Goal: Task Accomplishment & Management: Manage account settings

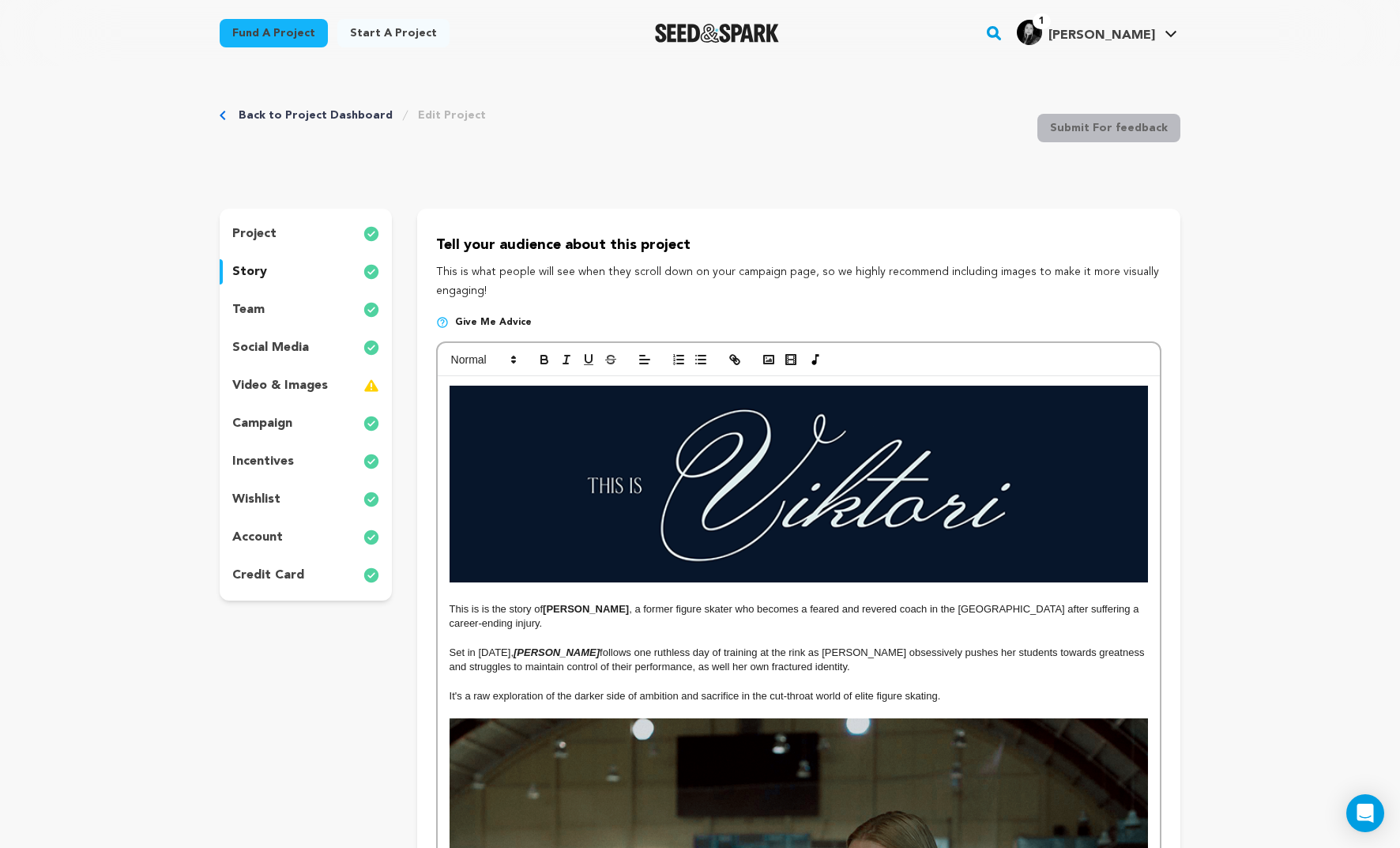
click at [687, 41] on img "Seed&Spark Homepage" at bounding box center [717, 33] width 124 height 19
click at [323, 449] on div "incentives" at bounding box center [305, 462] width 173 height 26
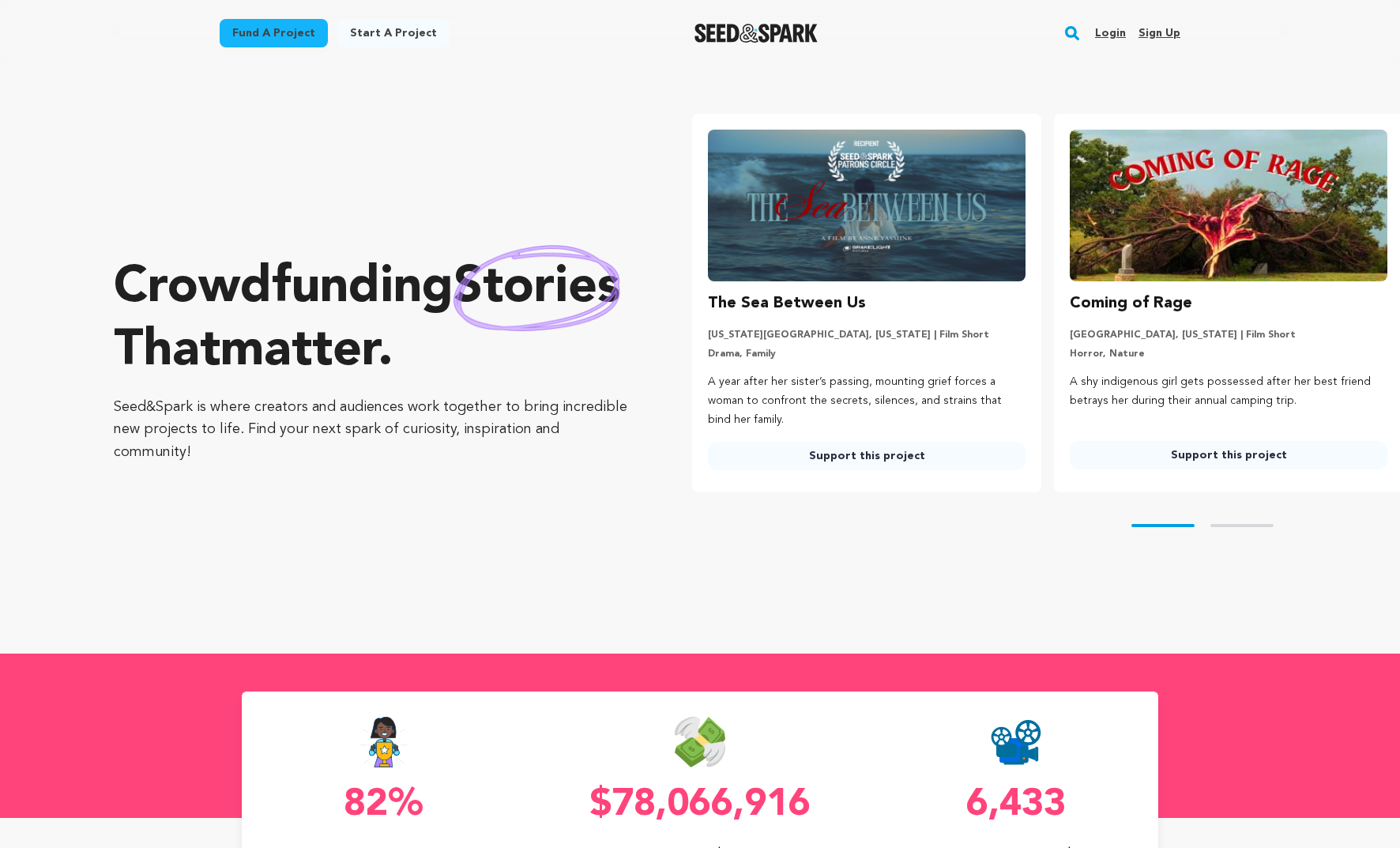
click at [1124, 34] on link "Login" at bounding box center [1110, 33] width 31 height 26
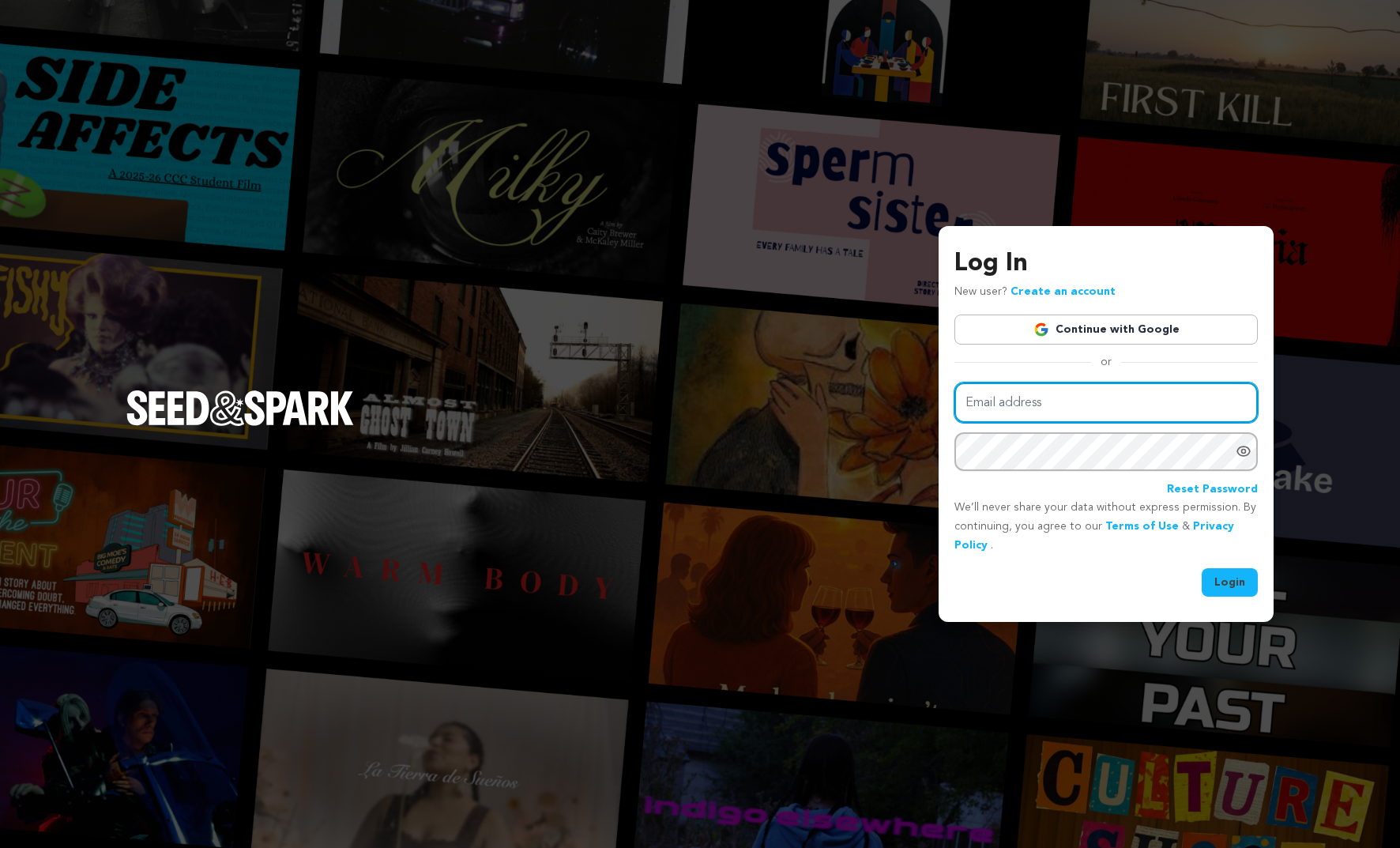
type input "[PERSON_NAME][EMAIL_ADDRESS][DOMAIN_NAME]"
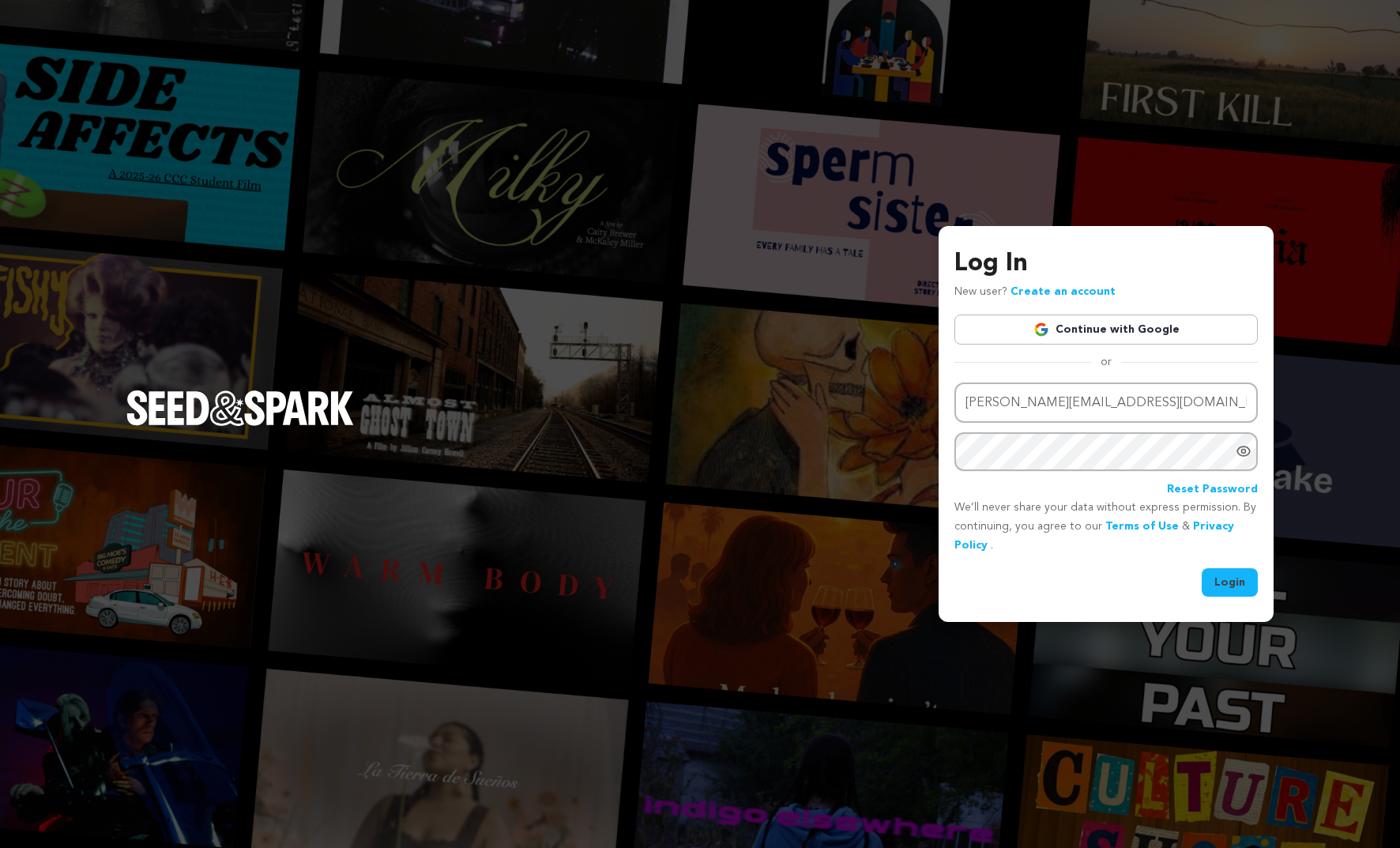
click at [1225, 572] on button "Login" at bounding box center [1229, 583] width 56 height 29
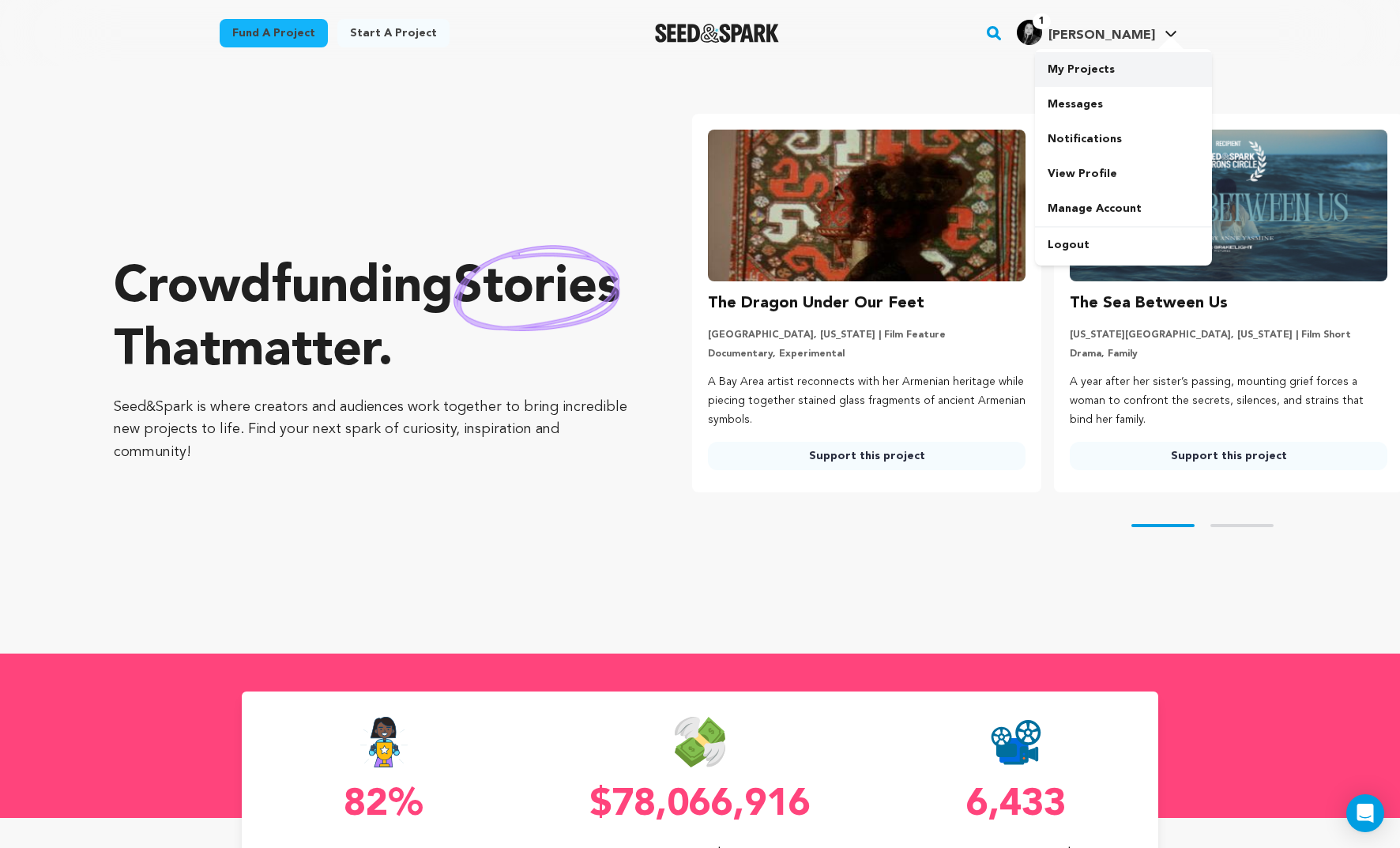
click at [1091, 72] on link "My Projects" at bounding box center [1123, 70] width 177 height 34
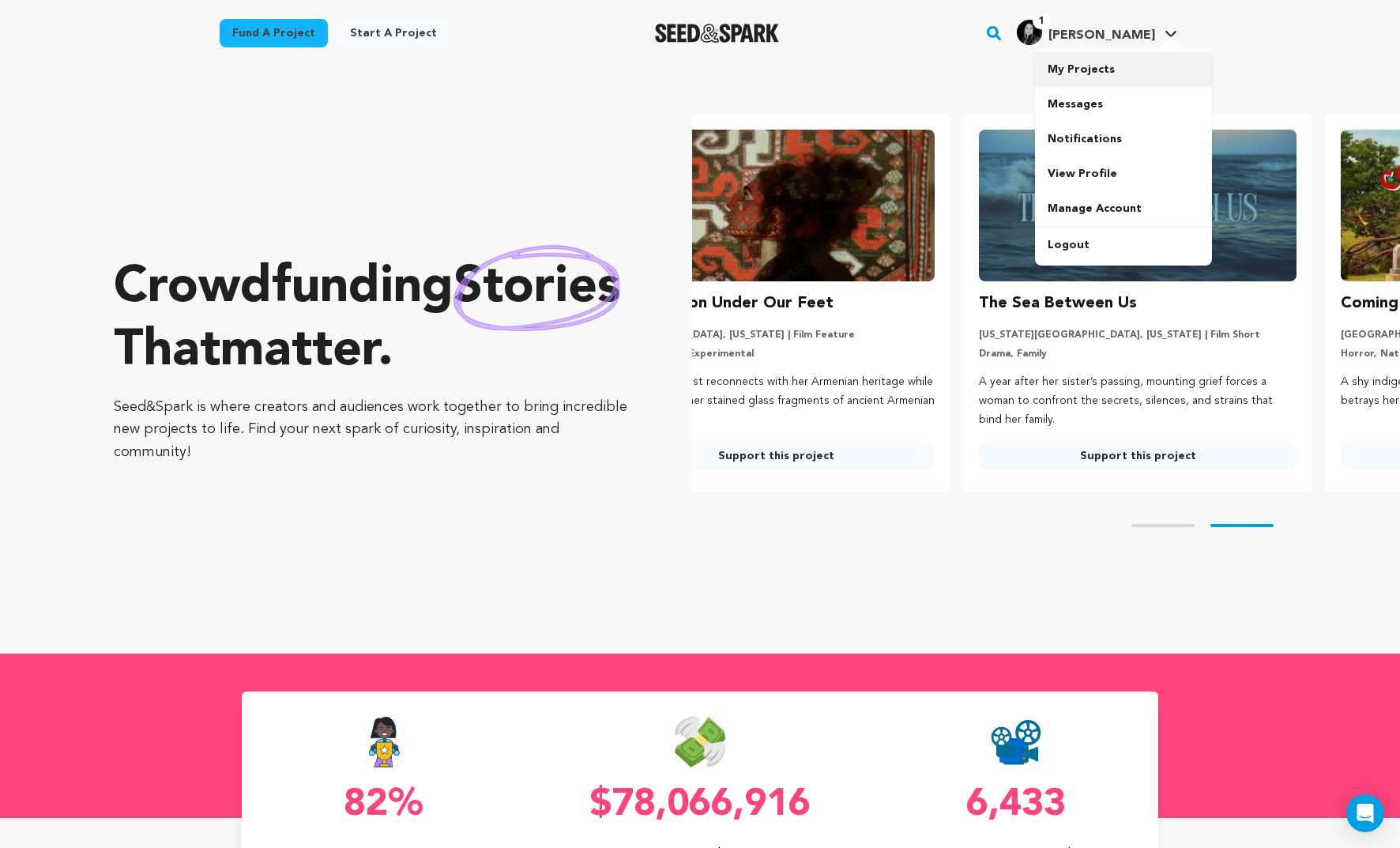
scroll to position [0, 190]
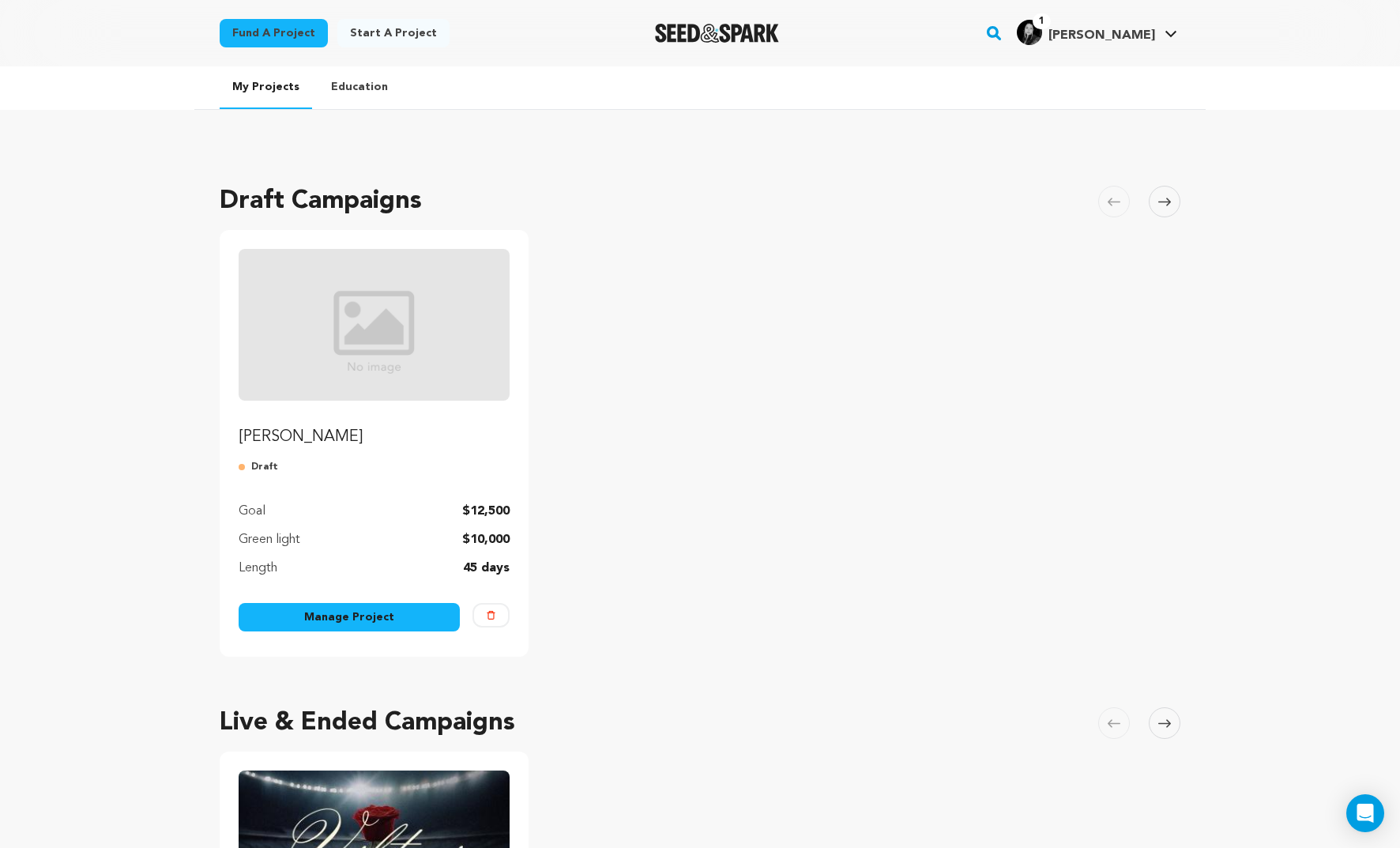
click at [291, 421] on link "[PERSON_NAME]" at bounding box center [374, 348] width 271 height 199
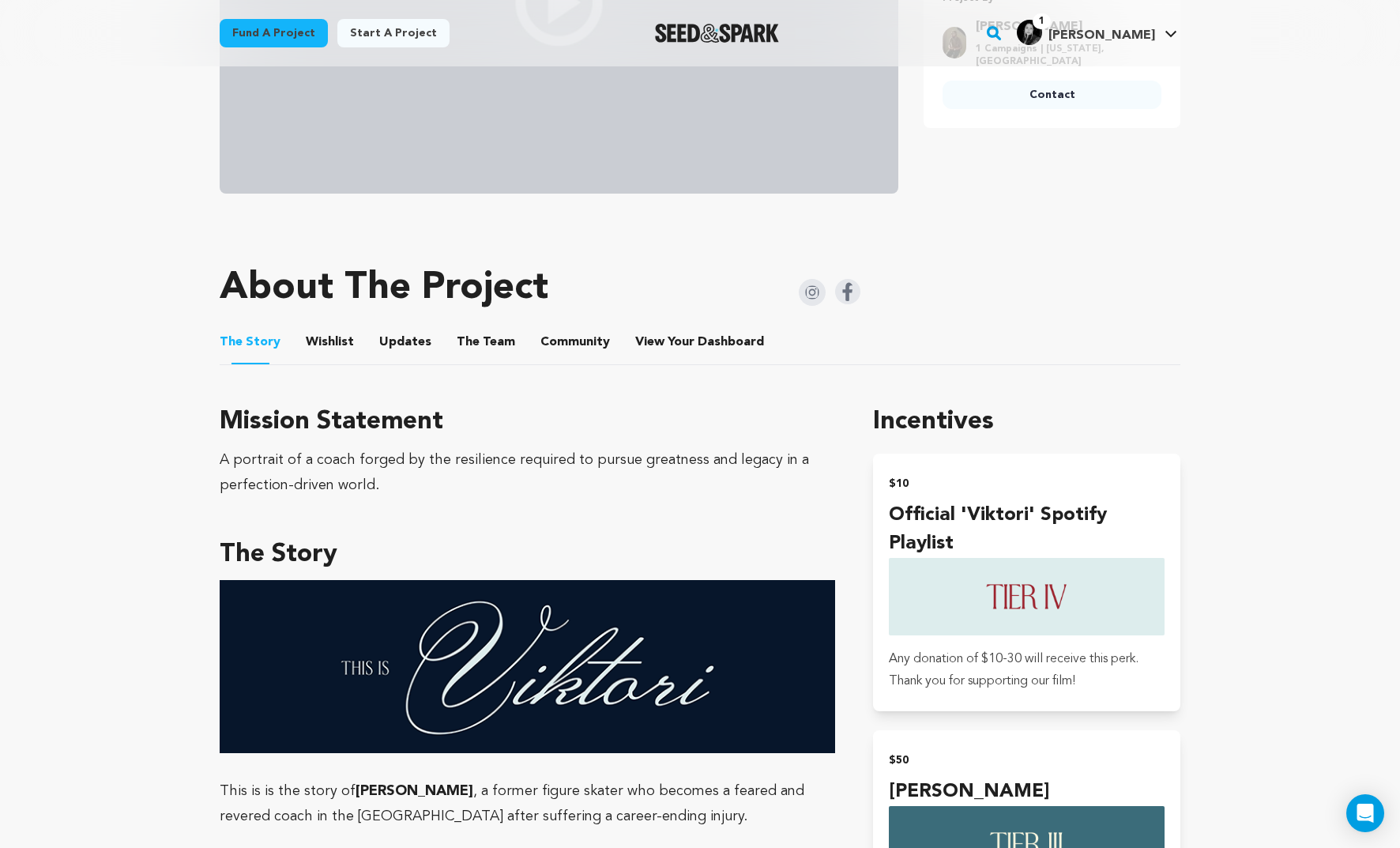
scroll to position [329, 0]
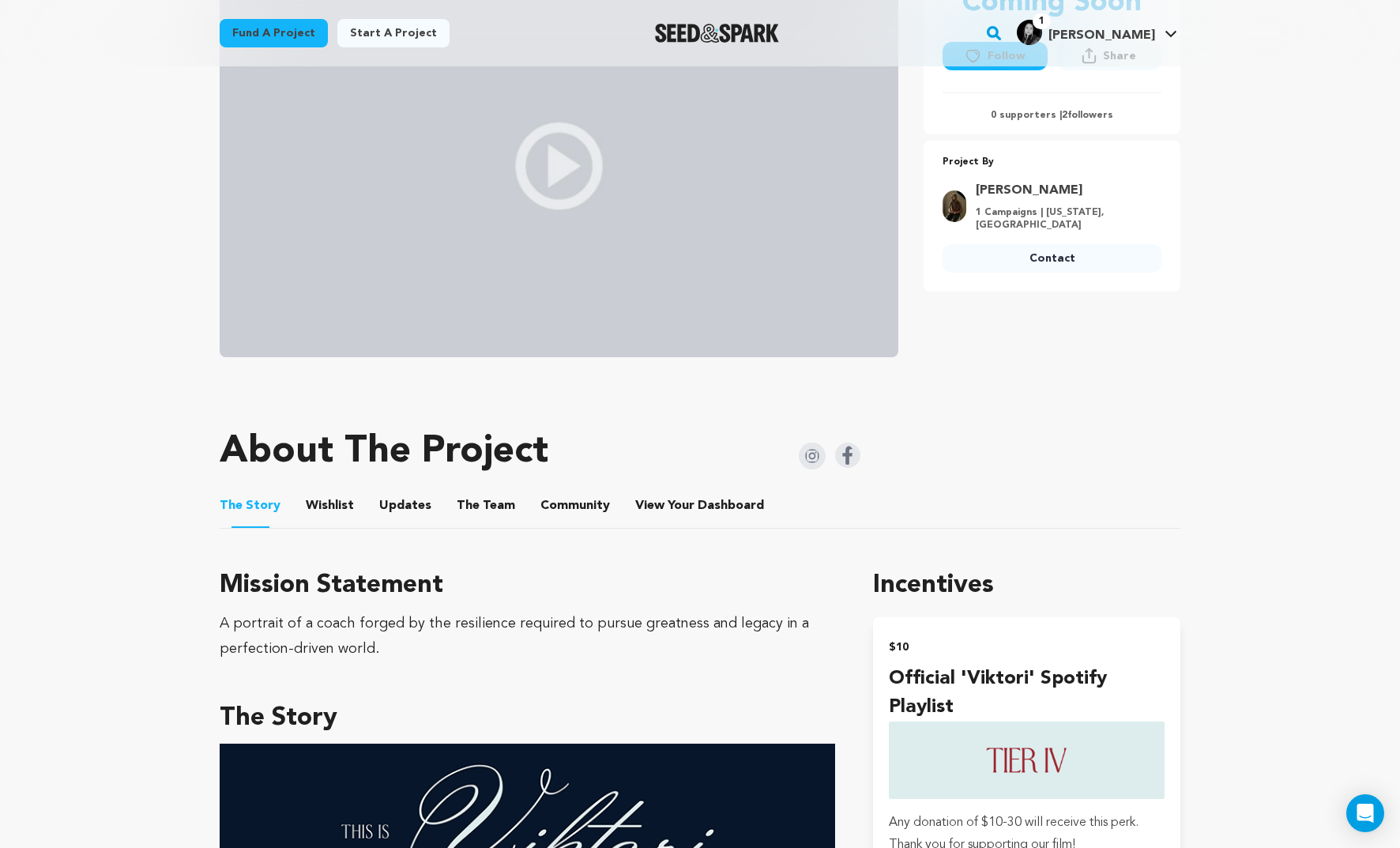
click at [322, 509] on button "Wishlist" at bounding box center [330, 509] width 38 height 38
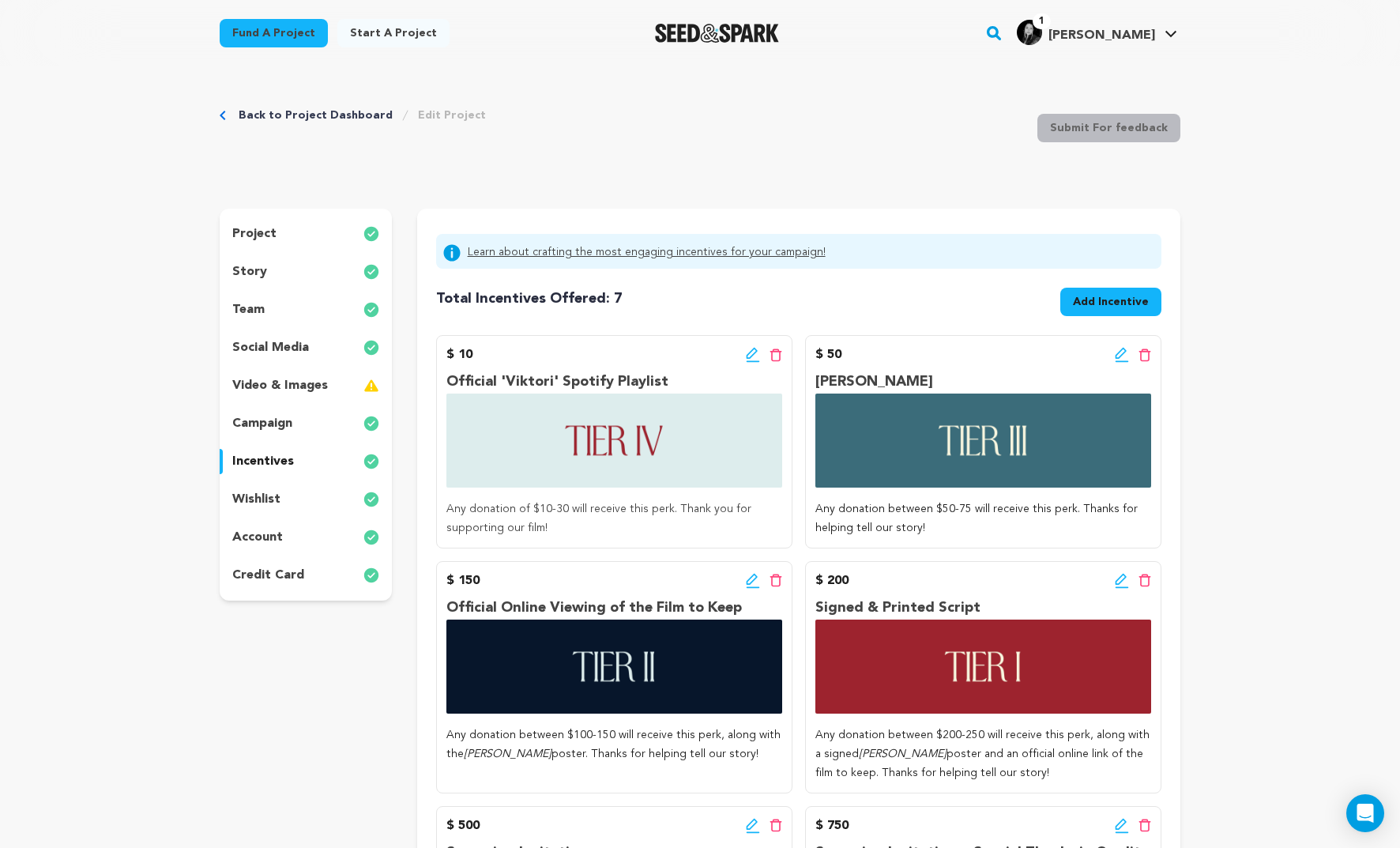
click at [293, 461] on div "incentives" at bounding box center [305, 462] width 173 height 26
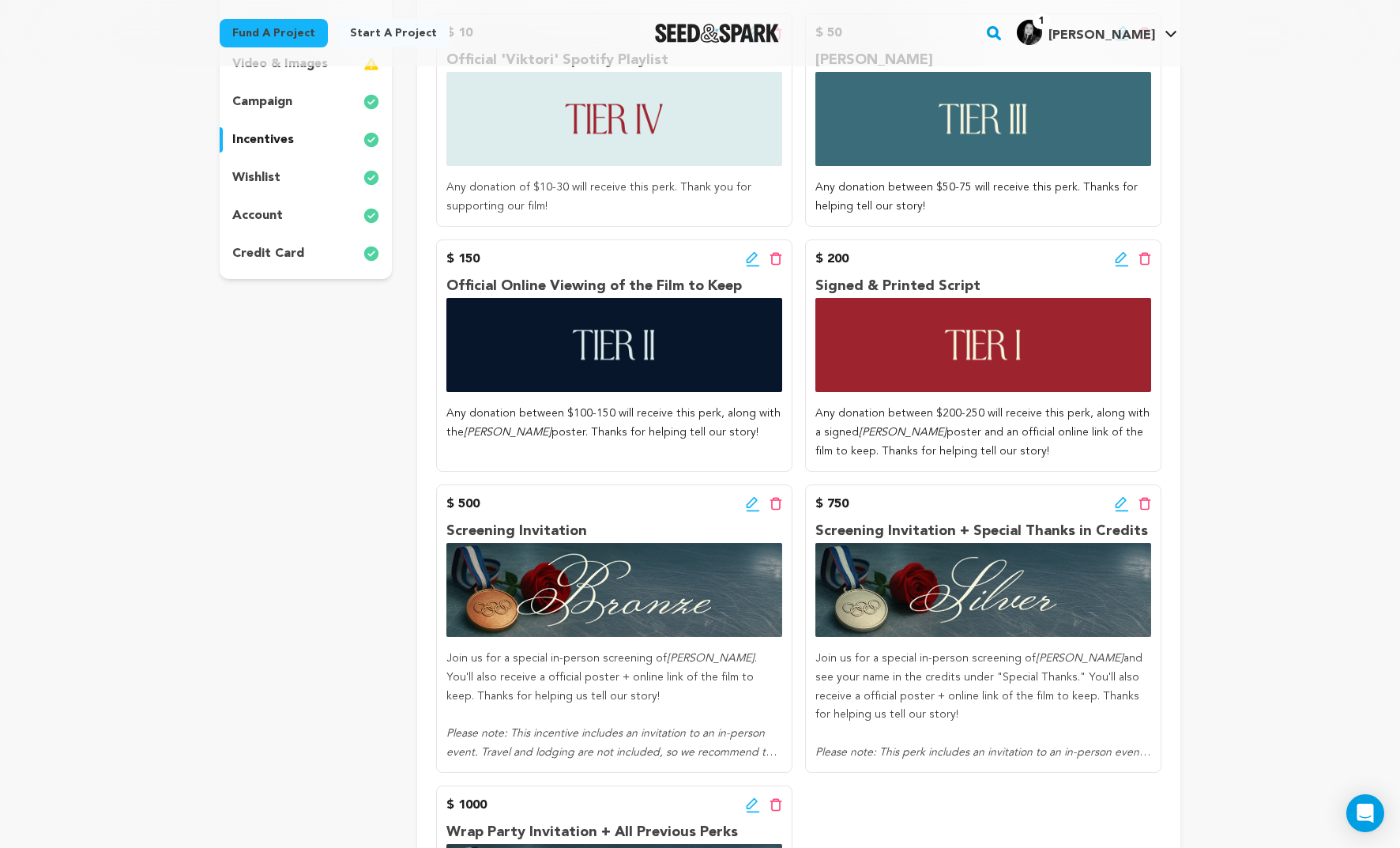
scroll to position [486, 0]
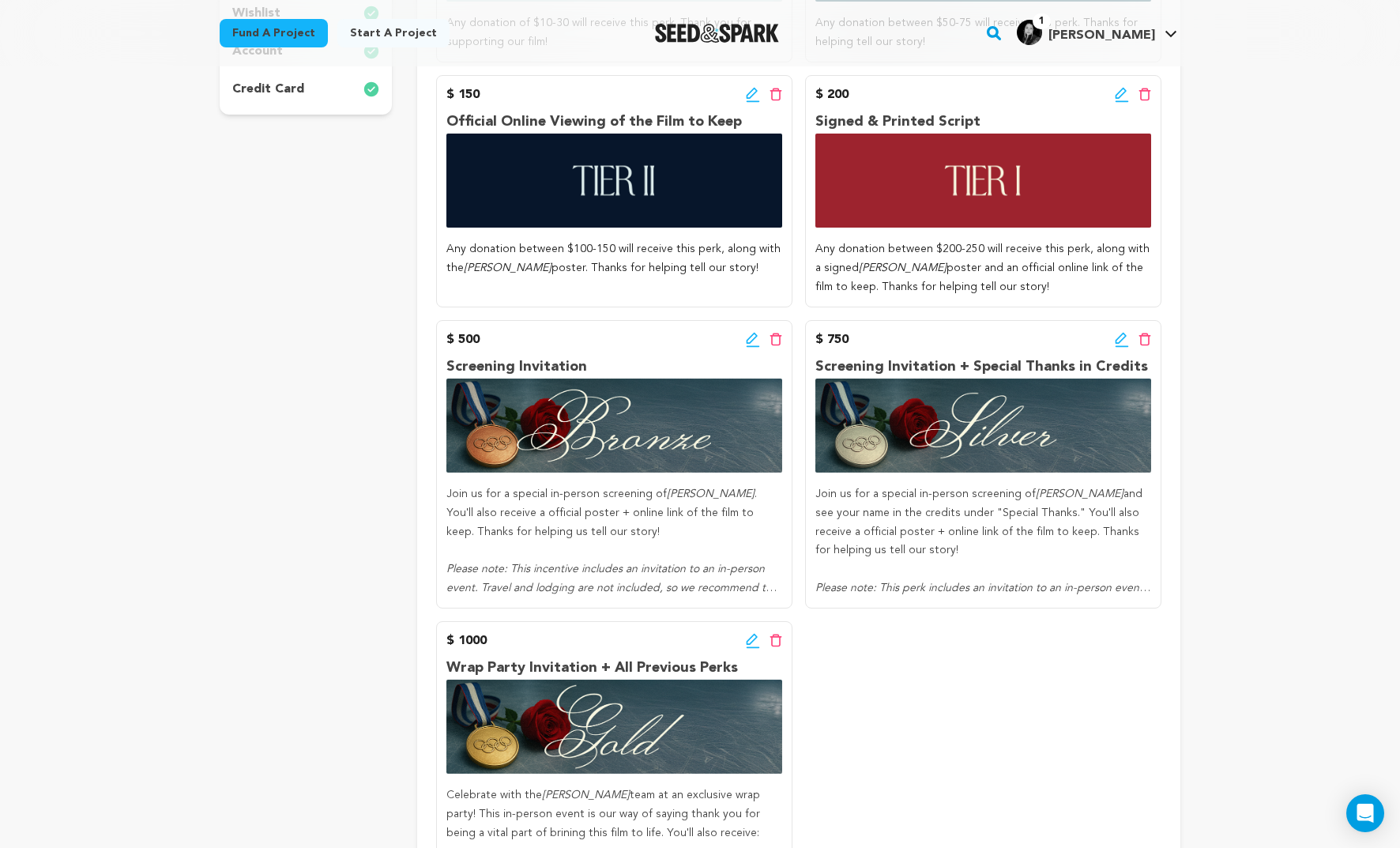
click at [752, 646] on icon at bounding box center [752, 641] width 14 height 16
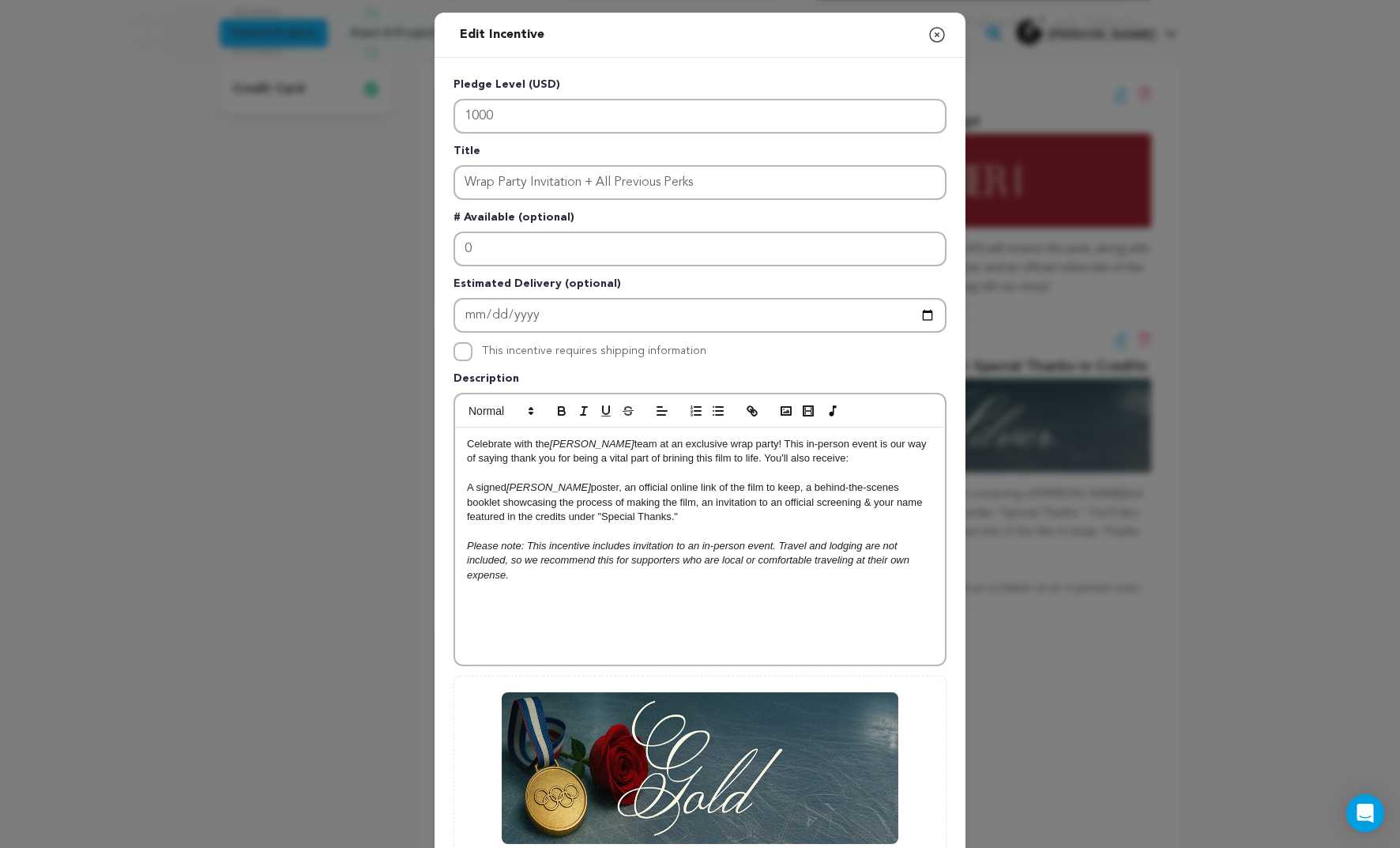
click at [633, 459] on p "Celebrate with the Viktori team at an exclusive wrap party! This in-person even…" at bounding box center [700, 451] width 466 height 30
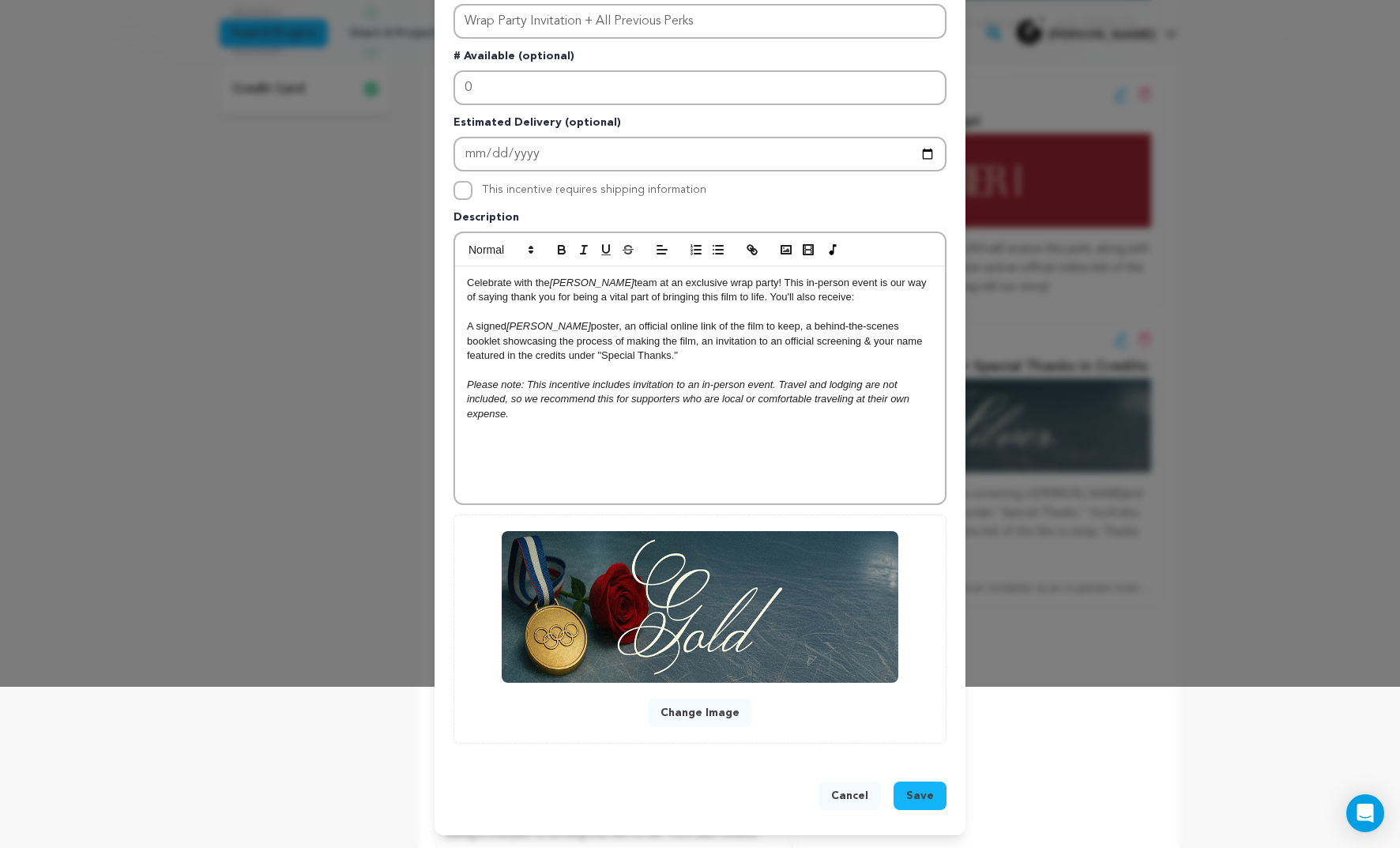
click at [922, 788] on span "Save" at bounding box center [919, 796] width 28 height 16
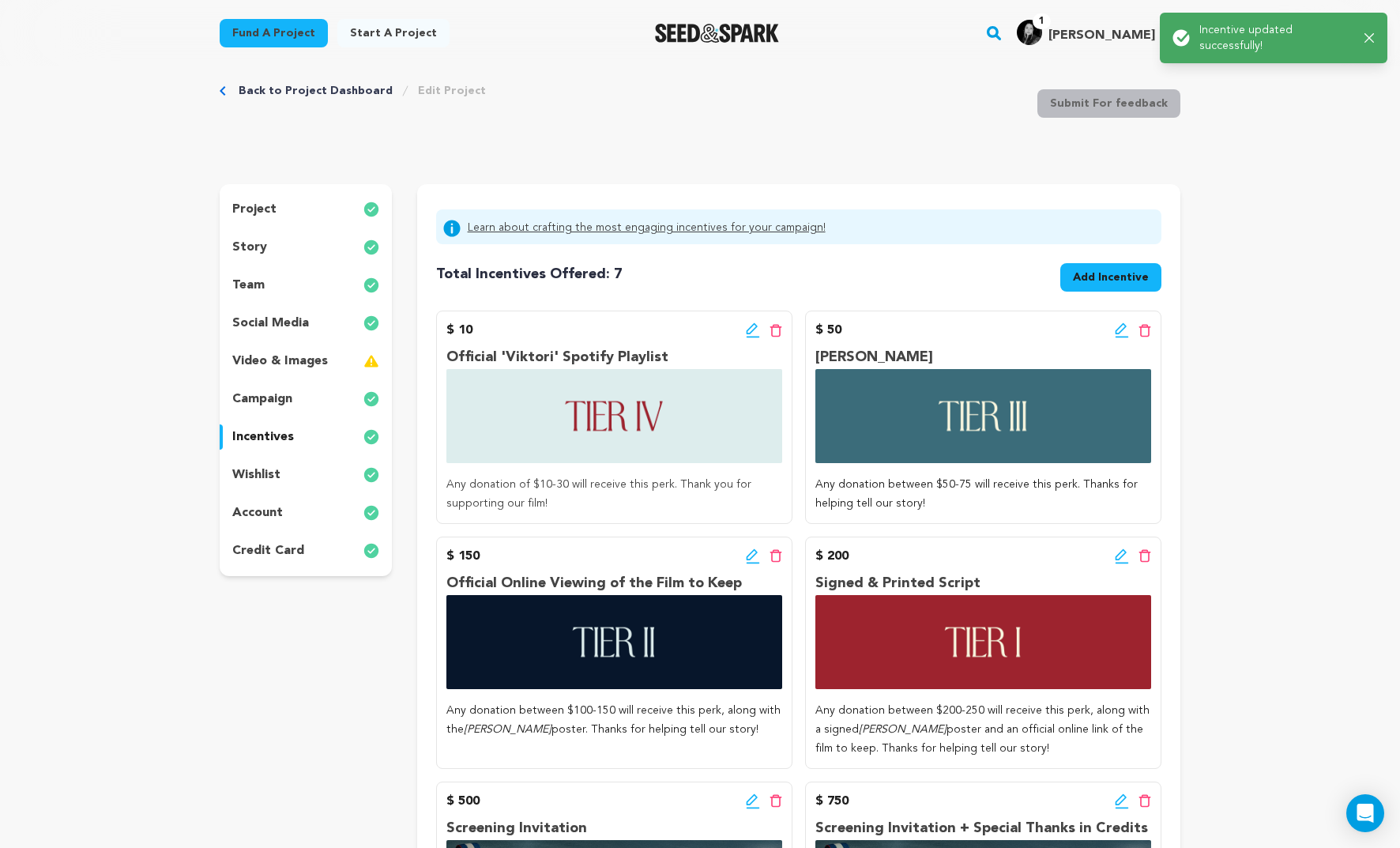
scroll to position [0, 0]
